Goal: Information Seeking & Learning: Check status

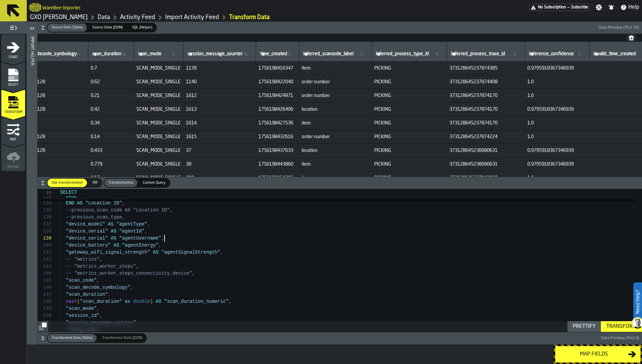
scroll to position [42, 0]
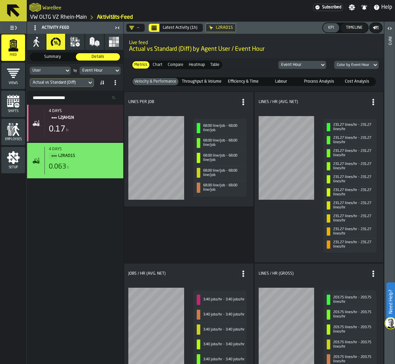
click at [157, 64] on span "Chart" at bounding box center [157, 65] width 12 height 6
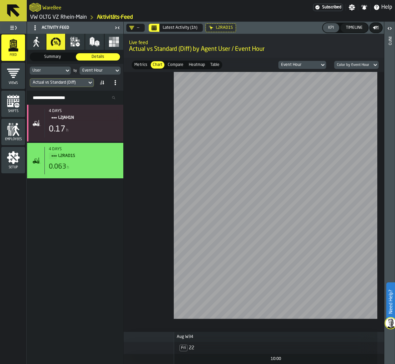
click at [179, 62] on span "Compare" at bounding box center [176, 65] width 18 height 6
click at [195, 63] on span "Heatmap" at bounding box center [197, 65] width 19 height 6
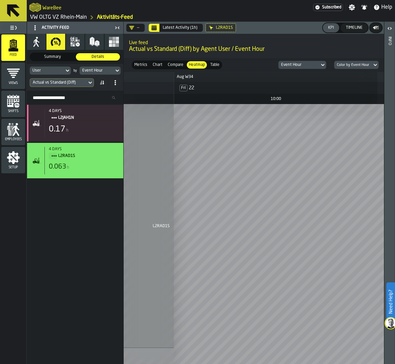
click at [181, 64] on span "Compare" at bounding box center [176, 65] width 18 height 6
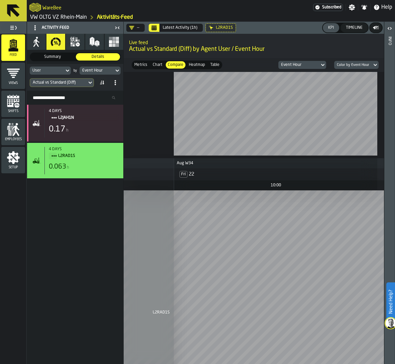
click at [193, 60] on div "Metrics Metrics Chart Chart Compare Compare Heatmap Heatmap Table Table Event H…" at bounding box center [254, 65] width 260 height 14
click at [192, 64] on span "Heatmap" at bounding box center [197, 65] width 19 height 6
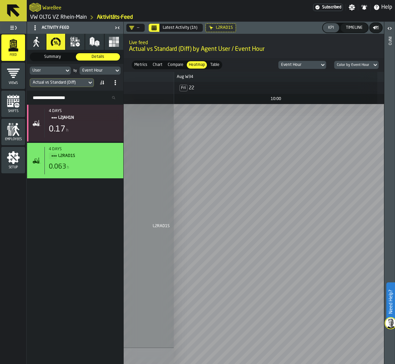
click at [159, 62] on span "Chart" at bounding box center [157, 65] width 12 height 6
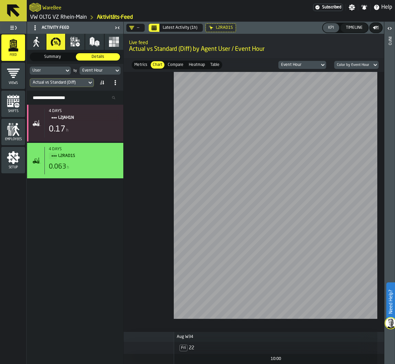
click at [0, 0] on icon at bounding box center [0, 0] width 0 height 0
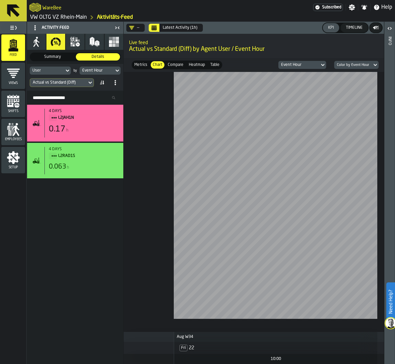
click at [153, 27] on icon "Calendar" at bounding box center [154, 28] width 5 height 3
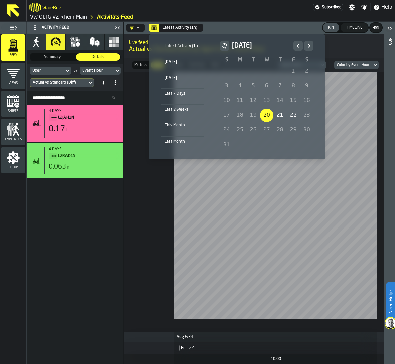
click at [265, 113] on div "20" at bounding box center [266, 115] width 13 height 13
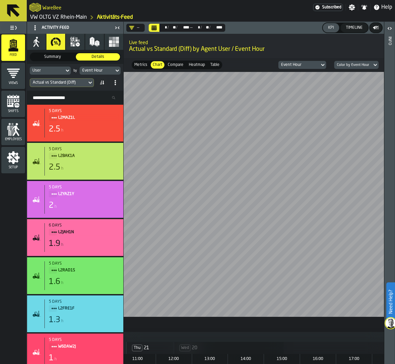
scroll to position [0, 202]
click at [76, 46] on icon "button" at bounding box center [75, 41] width 11 height 11
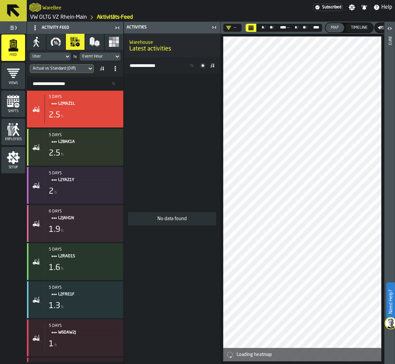
click at [86, 105] on span "L2MAZ1L" at bounding box center [86, 103] width 56 height 7
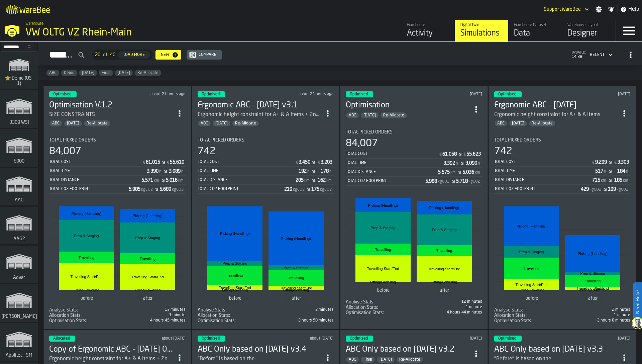
click at [417, 35] on div "Activity" at bounding box center [428, 33] width 42 height 11
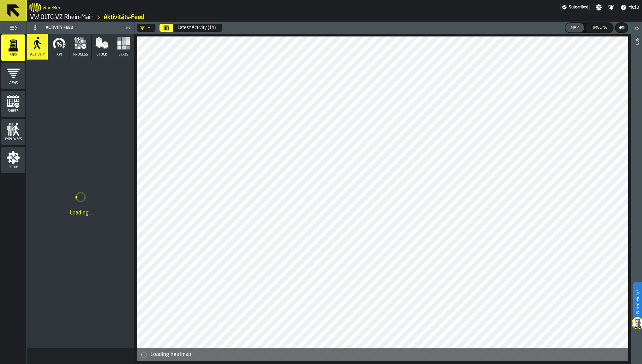
click at [82, 45] on icon "button" at bounding box center [80, 42] width 13 height 13
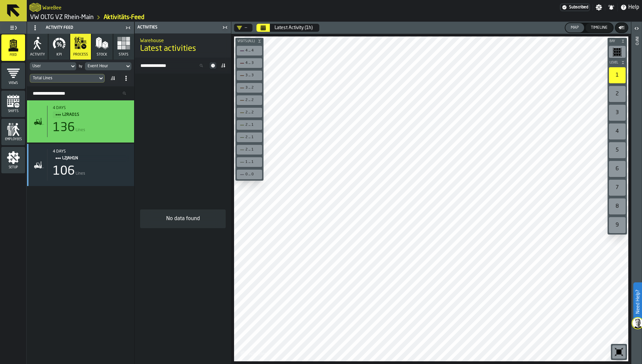
click at [87, 124] on div "136 Lines" at bounding box center [91, 127] width 76 height 13
